Goal: Task Accomplishment & Management: Complete application form

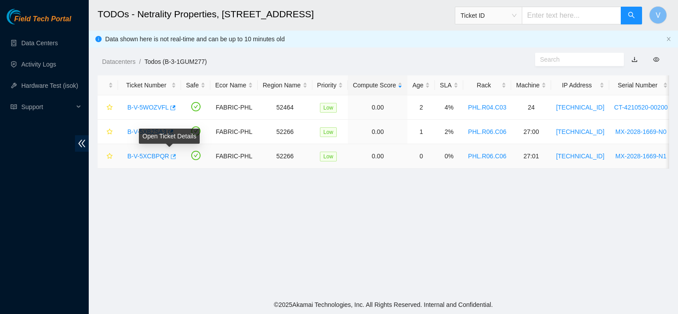
click at [169, 153] on icon "button" at bounding box center [172, 156] width 6 height 6
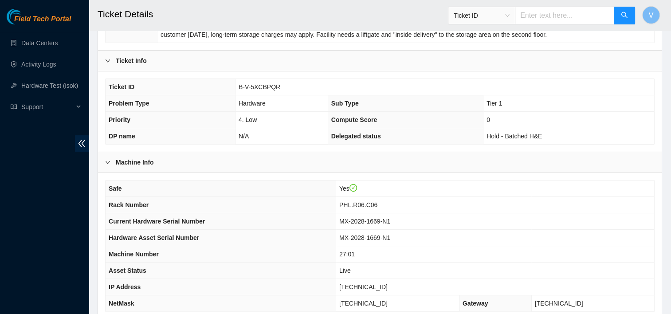
scroll to position [285, 0]
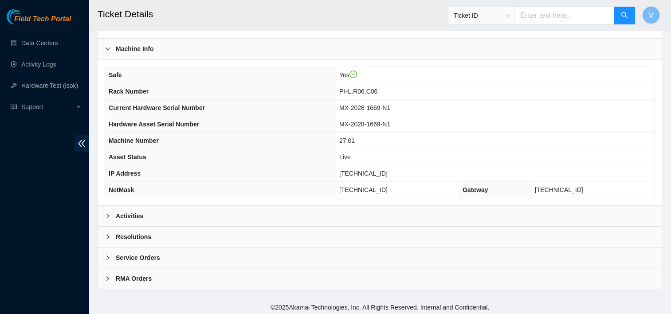
click at [197, 209] on div "Activities" at bounding box center [380, 216] width 564 height 20
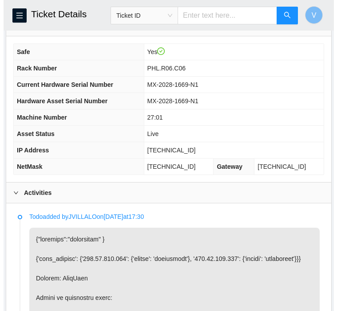
scroll to position [358, 0]
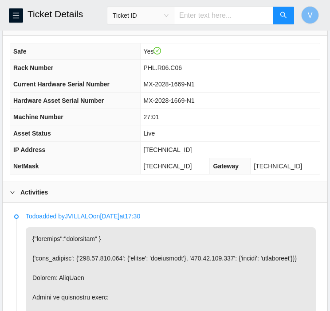
click at [177, 146] on span "184.25.204.185" at bounding box center [168, 149] width 48 height 7
copy span "184.25.204.185"
click at [22, 15] on span "menu" at bounding box center [15, 15] width 13 height 7
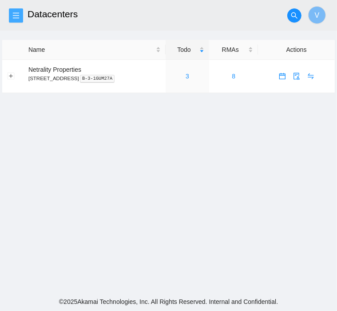
click at [9, 18] on span "menu" at bounding box center [15, 15] width 13 height 7
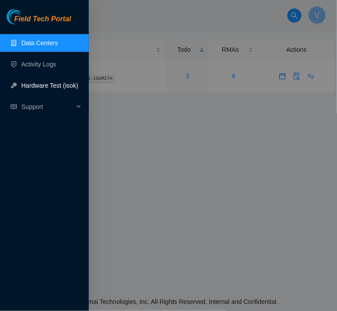
click at [58, 82] on link "Hardware Test (isok)" at bounding box center [49, 85] width 57 height 7
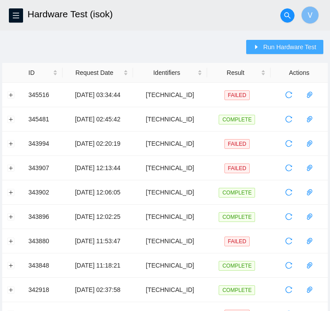
click at [285, 48] on span "Run Hardware Test" at bounding box center [289, 47] width 53 height 10
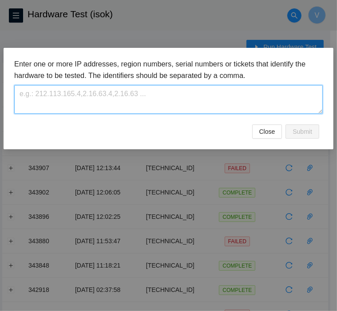
click at [209, 95] on textarea at bounding box center [168, 99] width 308 height 29
paste textarea "184.25.204.185"
type textarea "184.25.204.185"
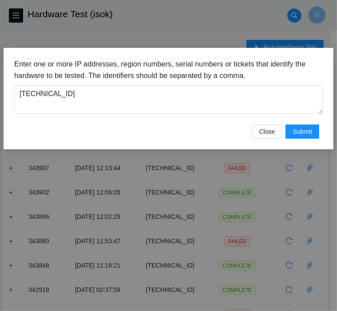
click at [309, 139] on div "Enter one or more IP addresses, region numbers, serial numbers or tickets that …" at bounding box center [169, 99] width 330 height 102
click at [303, 132] on span "Submit" at bounding box center [302, 132] width 20 height 10
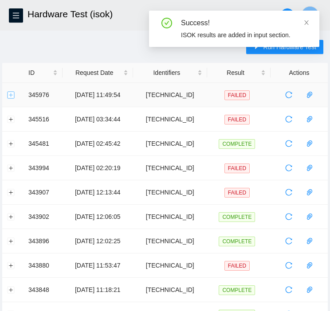
click at [10, 94] on button "Expand row" at bounding box center [11, 94] width 7 height 7
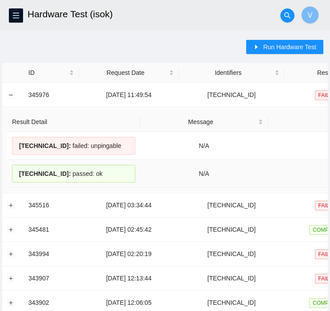
drag, startPoint x: 108, startPoint y: 173, endPoint x: 18, endPoint y: 164, distance: 90.6
click at [18, 164] on td "184.25.204.185 : passed: ok" at bounding box center [73, 174] width 133 height 28
copy div "184.25.204.185 : passed: ok"
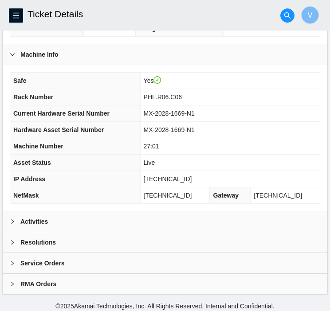
scroll to position [330, 0]
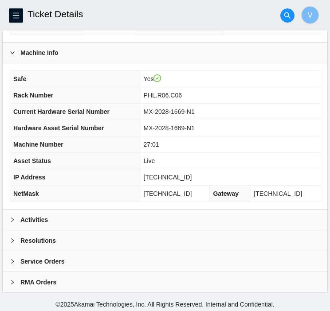
click at [83, 219] on div "Activities" at bounding box center [165, 220] width 325 height 20
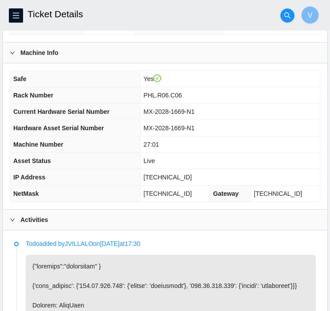
click at [83, 219] on div "Activities" at bounding box center [165, 220] width 325 height 20
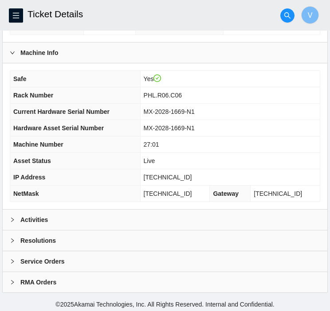
click at [75, 232] on div "Resolutions" at bounding box center [165, 241] width 325 height 20
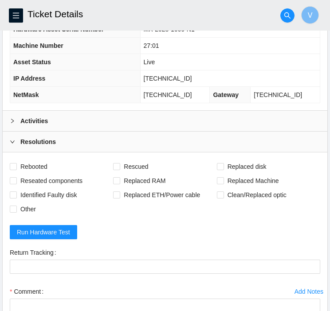
scroll to position [429, 0]
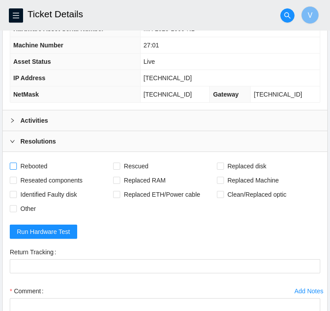
click at [44, 161] on span "Rebooted" at bounding box center [34, 166] width 34 height 14
click at [16, 163] on input "Rebooted" at bounding box center [13, 166] width 6 height 6
checkbox input "true"
click at [133, 165] on span "Rescued" at bounding box center [135, 166] width 31 height 14
click at [119, 165] on input "Rescued" at bounding box center [116, 166] width 6 height 6
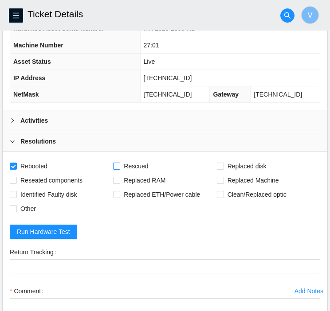
checkbox input "true"
click at [75, 175] on span "Reseated components" at bounding box center [51, 180] width 69 height 14
click at [16, 177] on input "Reseated components" at bounding box center [13, 180] width 6 height 6
checkbox input "true"
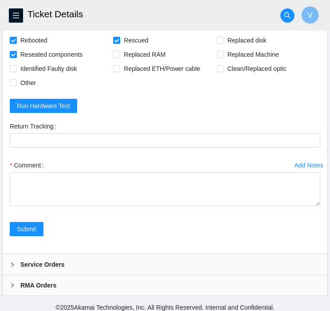
scroll to position [558, 0]
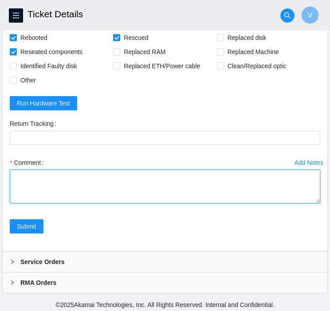
click at [115, 179] on textarea "Comment" at bounding box center [165, 187] width 310 height 34
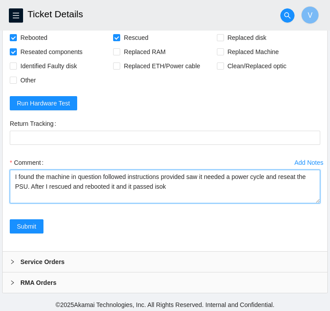
paste textarea "184.25.204.185 : passed: ok"
drag, startPoint x: 254, startPoint y: 194, endPoint x: 9, endPoint y: 176, distance: 245.9
click at [9, 176] on div "Add Notes Comment I found the machine in question followed instructions provide…" at bounding box center [165, 188] width 318 height 64
type textarea "I found the machine in question followed instructions provided saw it needed a …"
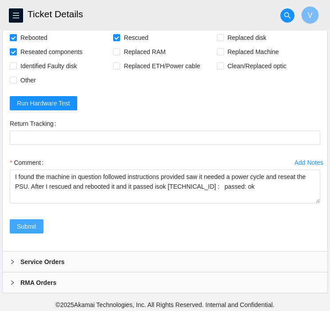
click at [34, 225] on span "Submit" at bounding box center [27, 227] width 20 height 10
